Goal: Navigation & Orientation: Understand site structure

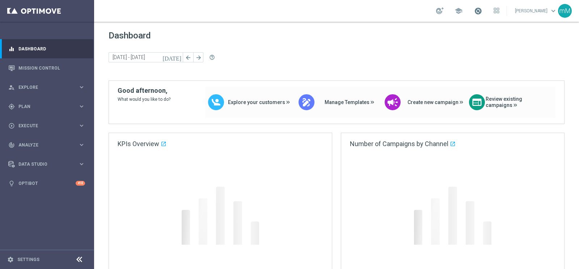
click at [474, 11] on span at bounding box center [478, 11] width 8 height 8
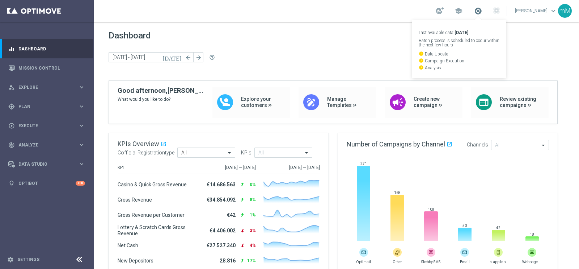
click at [474, 10] on span at bounding box center [478, 11] width 8 height 8
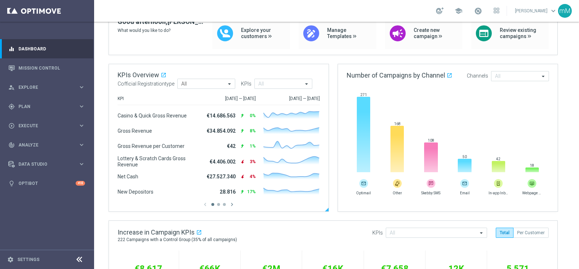
scroll to position [69, 0]
click at [219, 205] on div "chevron_left chevron_right" at bounding box center [219, 204] width 202 height 7
click at [219, 204] on button "button" at bounding box center [218, 203] width 3 height 3
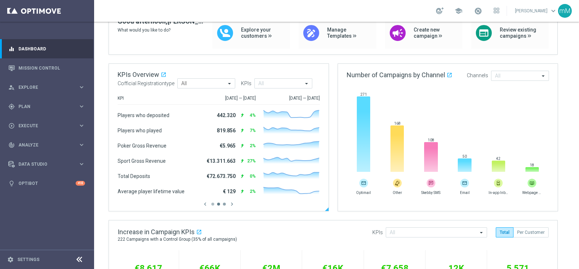
click at [225, 203] on button "button" at bounding box center [224, 203] width 3 height 3
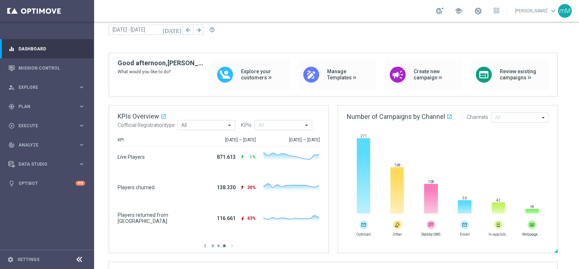
scroll to position [0, 0]
